Goal: Information Seeking & Learning: Find contact information

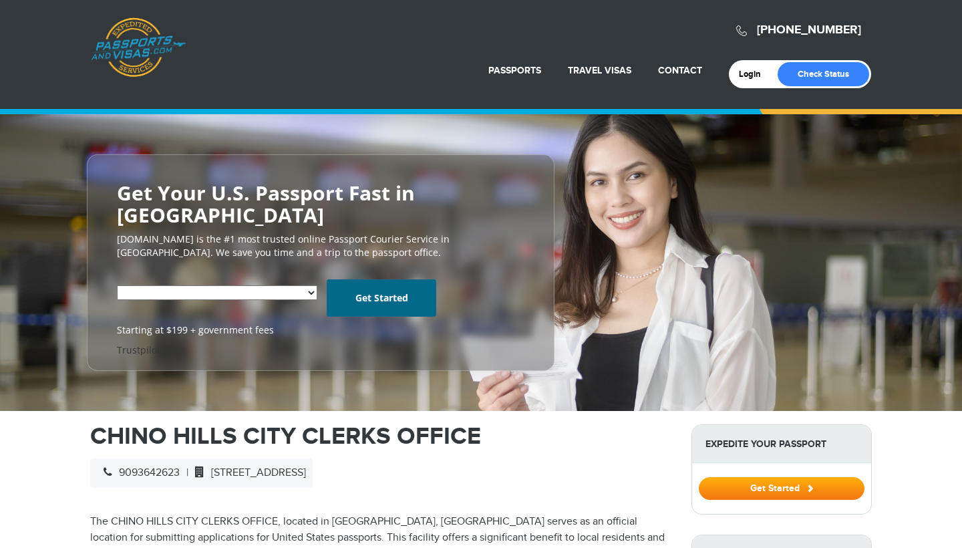
select select "**********"
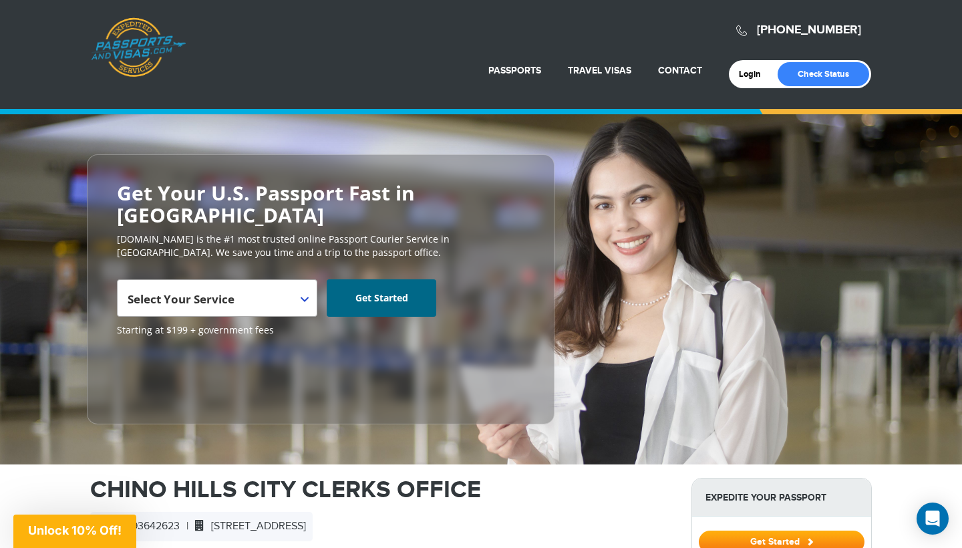
click at [191, 291] on span "Select Your Service" at bounding box center [181, 298] width 107 height 15
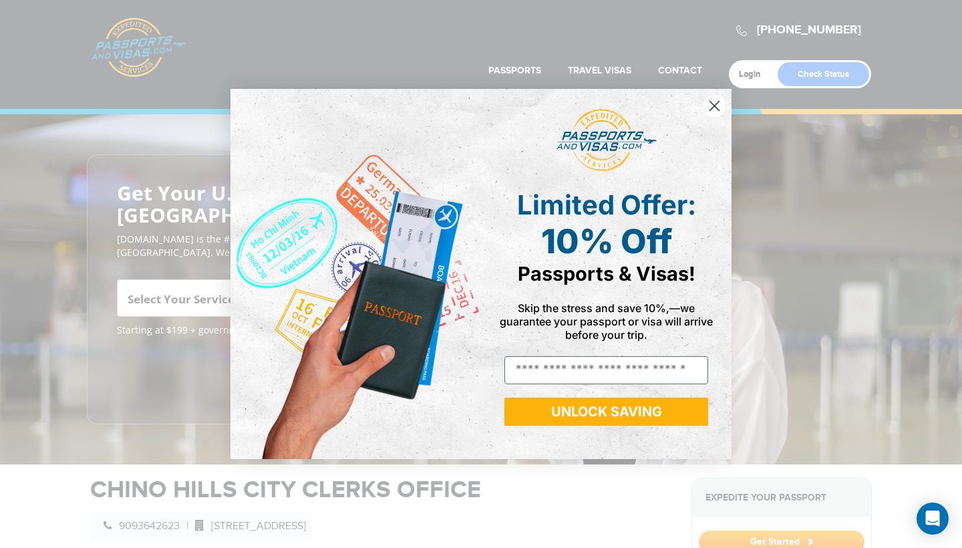
click at [200, 339] on div "Close dialog Limited Offer: 10% Off Passports & Visas! Skip the stress and save…" at bounding box center [481, 274] width 962 height 548
click at [713, 106] on circle "Close dialog" at bounding box center [715, 106] width 22 height 22
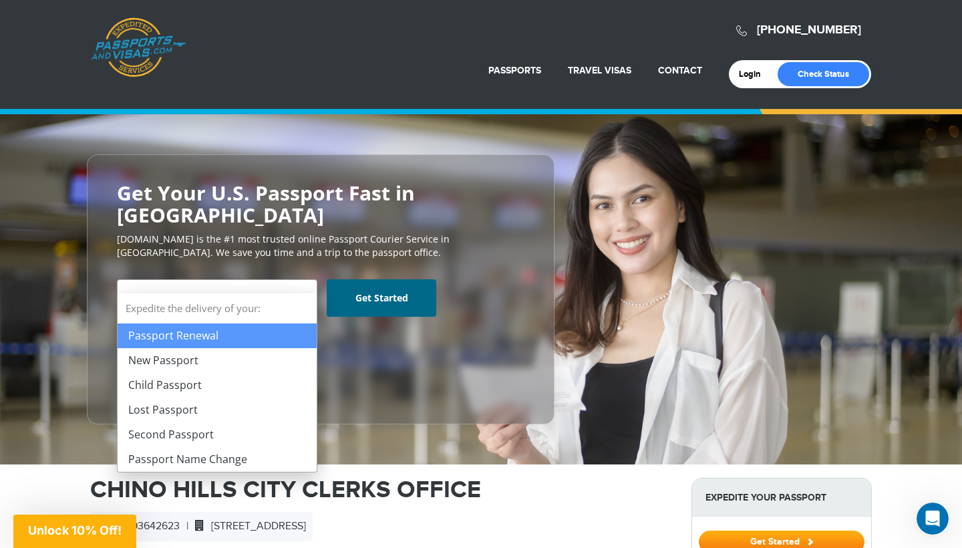
click at [298, 285] on span "Select Your Service" at bounding box center [216, 303] width 176 height 37
select select "**********"
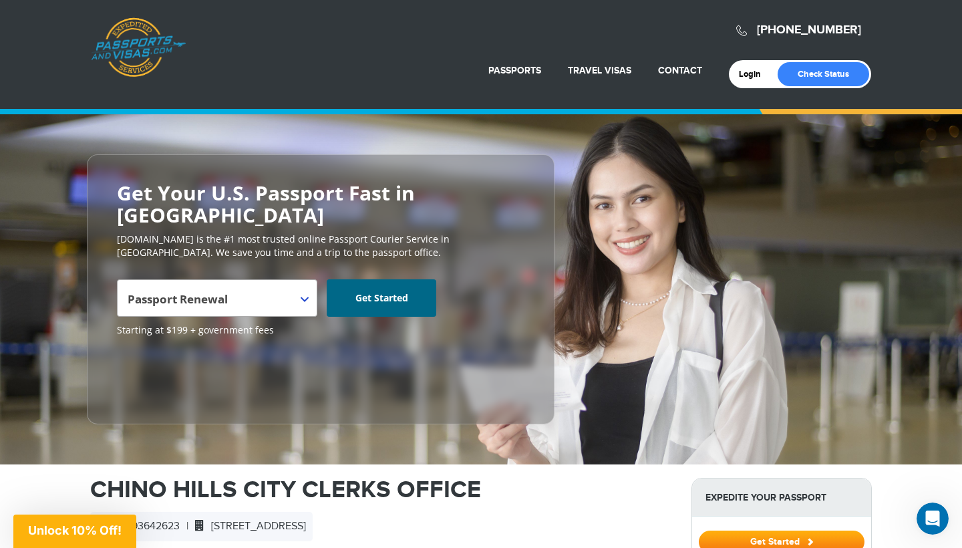
click at [642, 478] on h1 "CHINO HILLS CITY CLERKS OFFICE" at bounding box center [380, 490] width 581 height 24
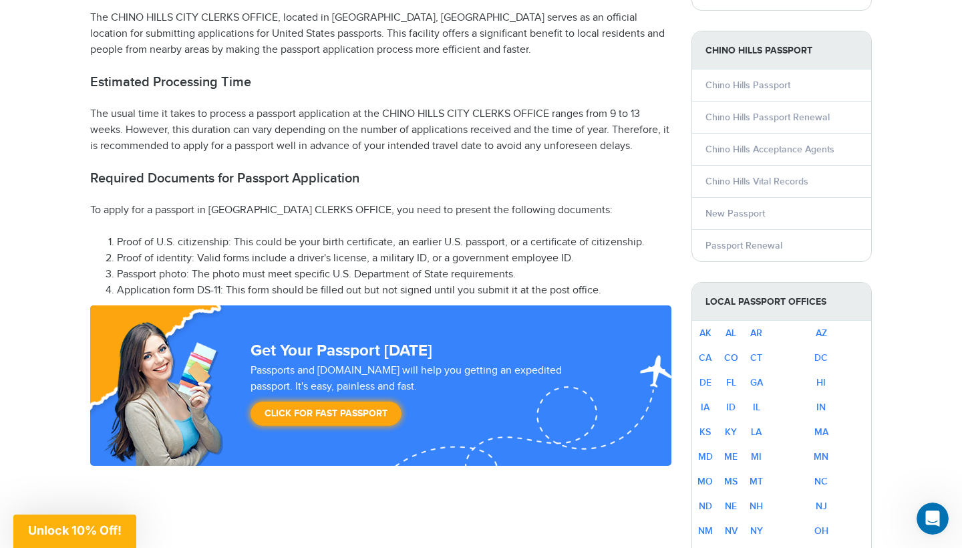
scroll to position [561, 0]
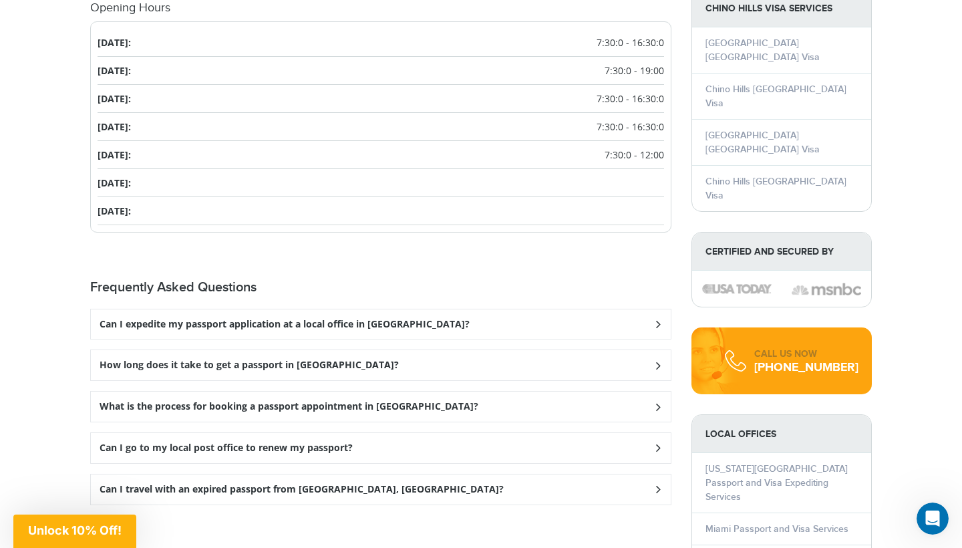
scroll to position [1469, 0]
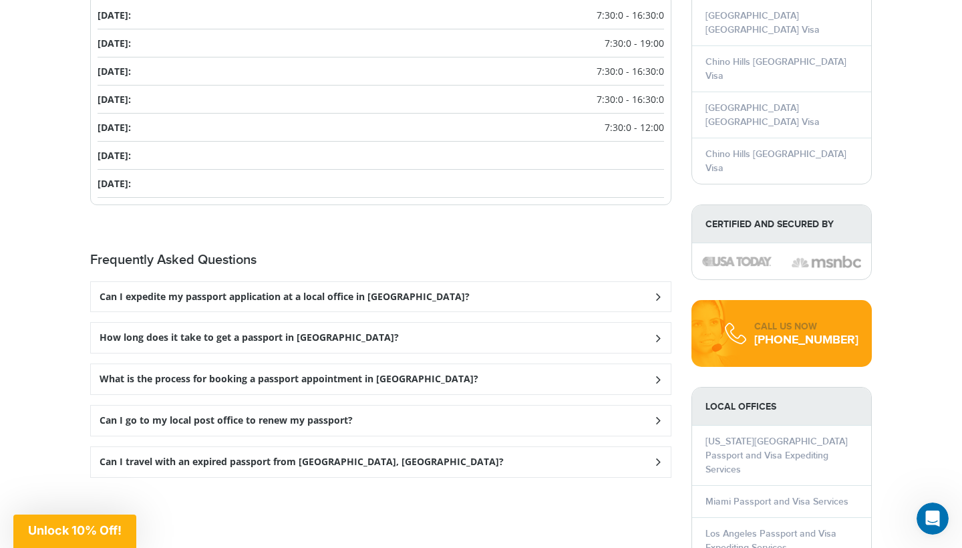
click at [188, 374] on h3 "What is the process for booking a passport appointment in Chino Hills?" at bounding box center [289, 379] width 379 height 11
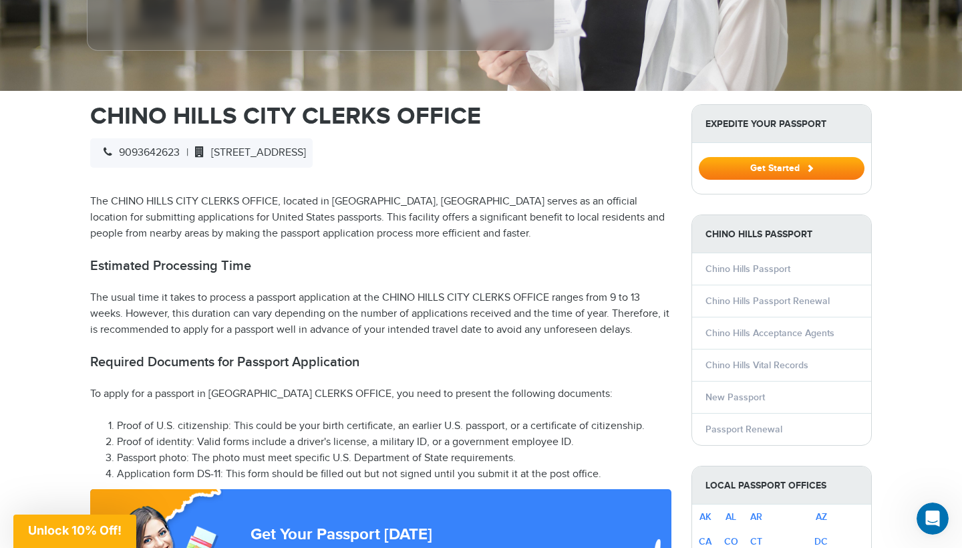
scroll to position [347, 0]
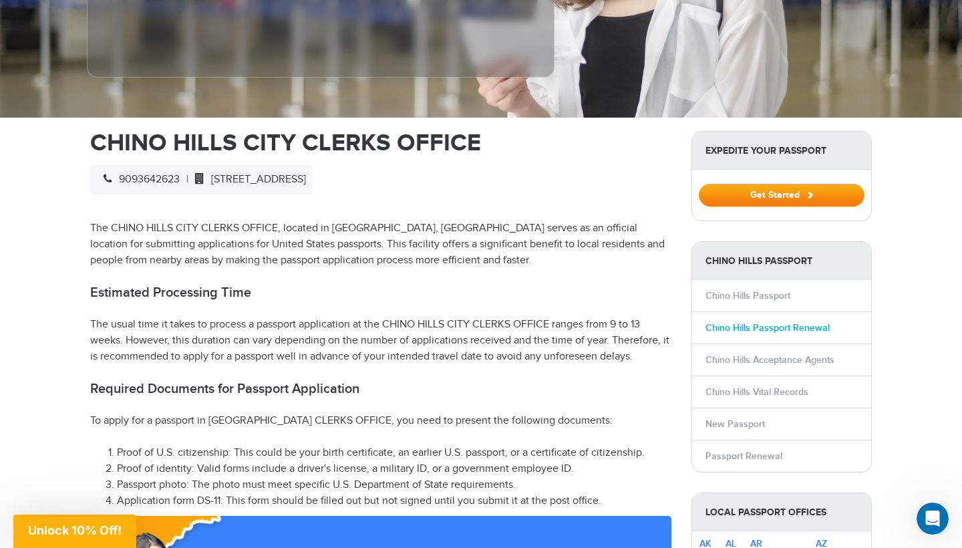
click at [756, 322] on link "Chino Hills Passport Renewal" at bounding box center [768, 327] width 124 height 11
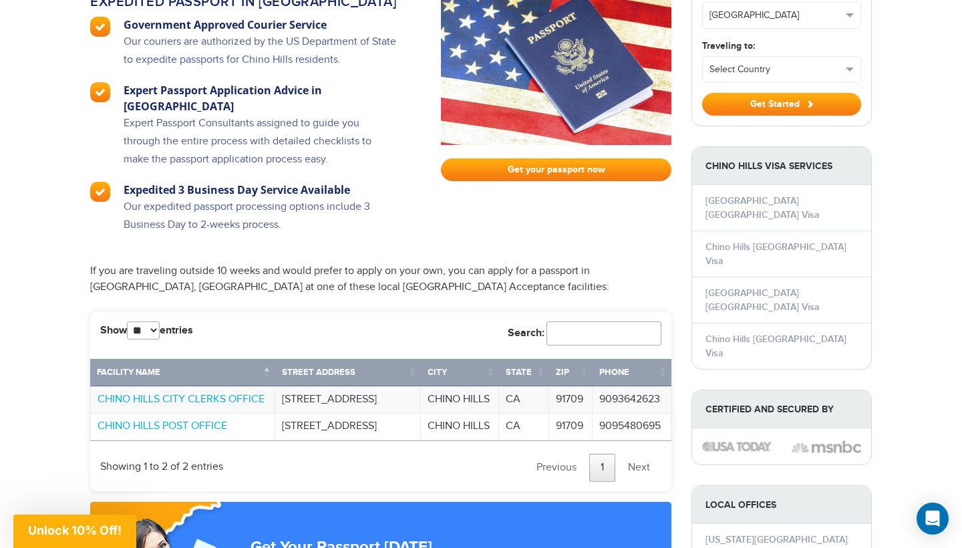
scroll to position [935, 0]
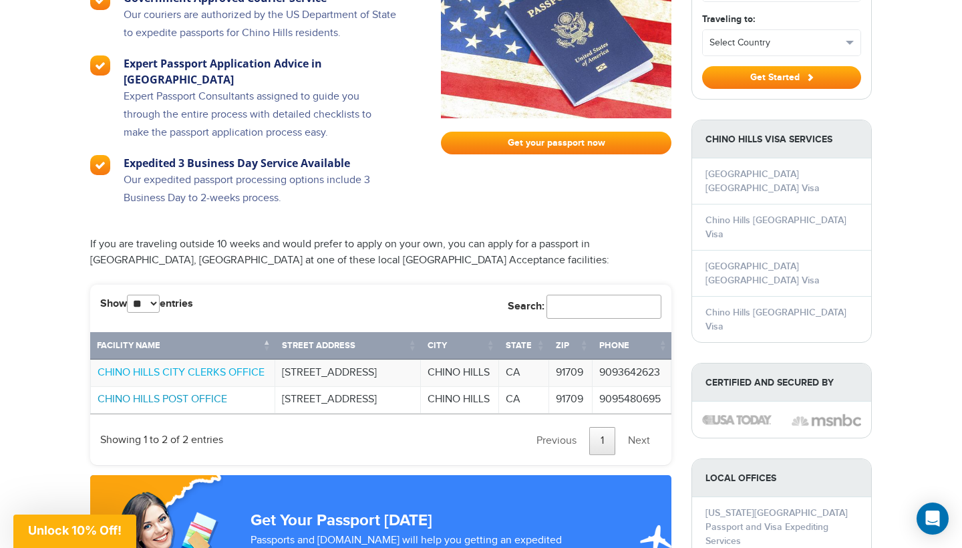
click at [153, 393] on link "CHINO HILLS POST OFFICE" at bounding box center [163, 399] width 130 height 13
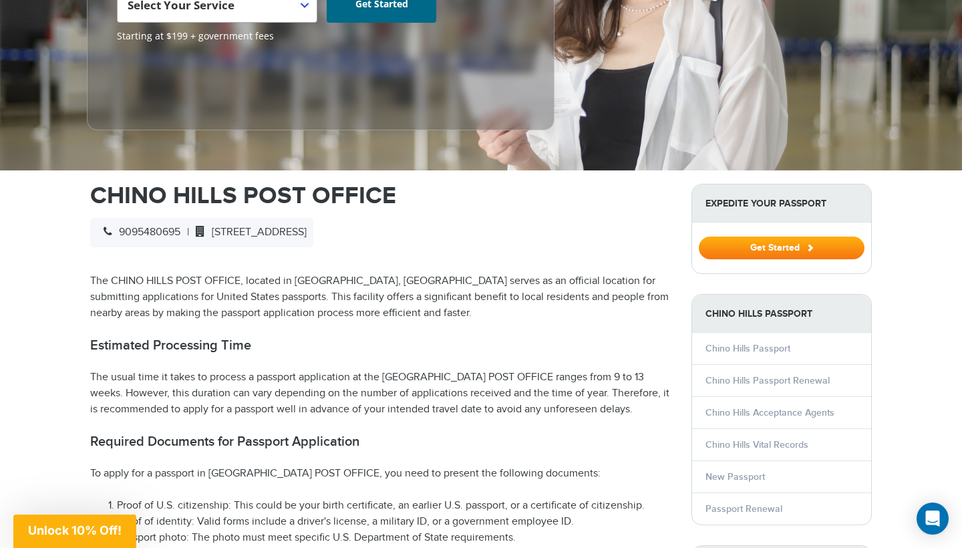
scroll to position [321, 0]
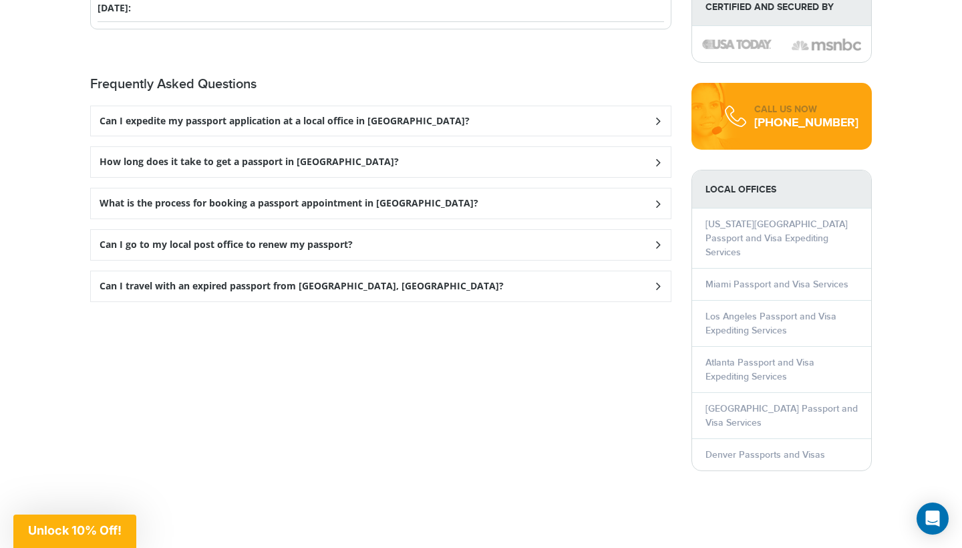
scroll to position [1659, 0]
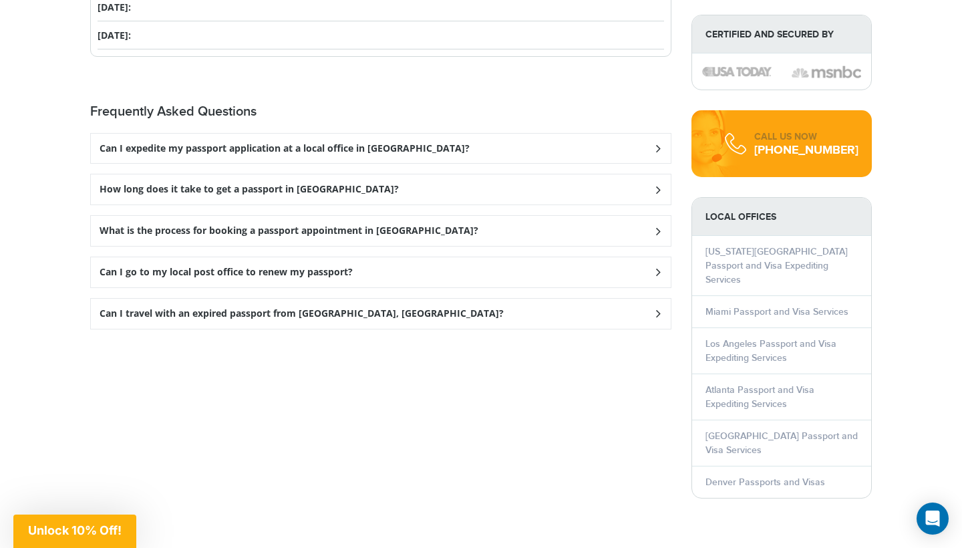
click at [279, 225] on h3 "What is the process for booking a passport appointment in Chino Hills?" at bounding box center [289, 230] width 379 height 11
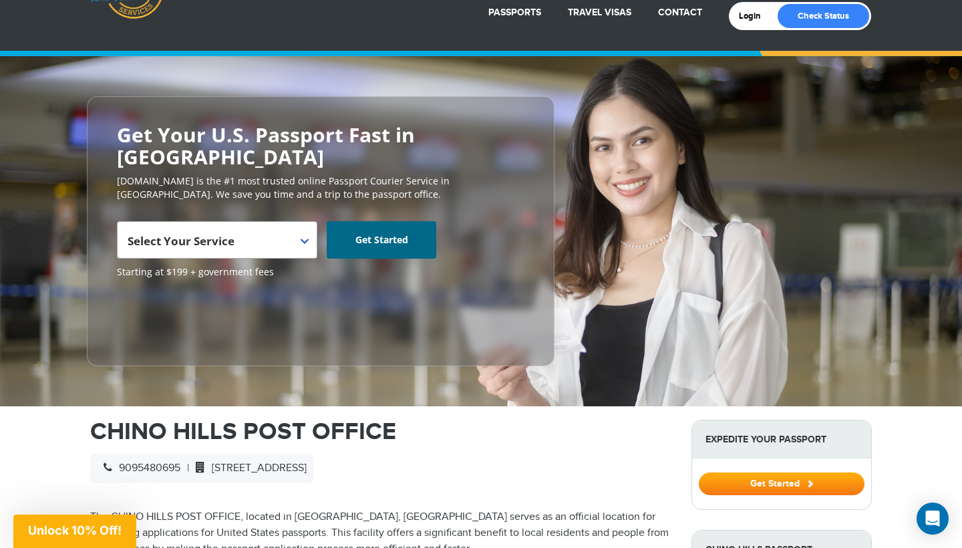
scroll to position [0, 0]
